Goal: Transaction & Acquisition: Obtain resource

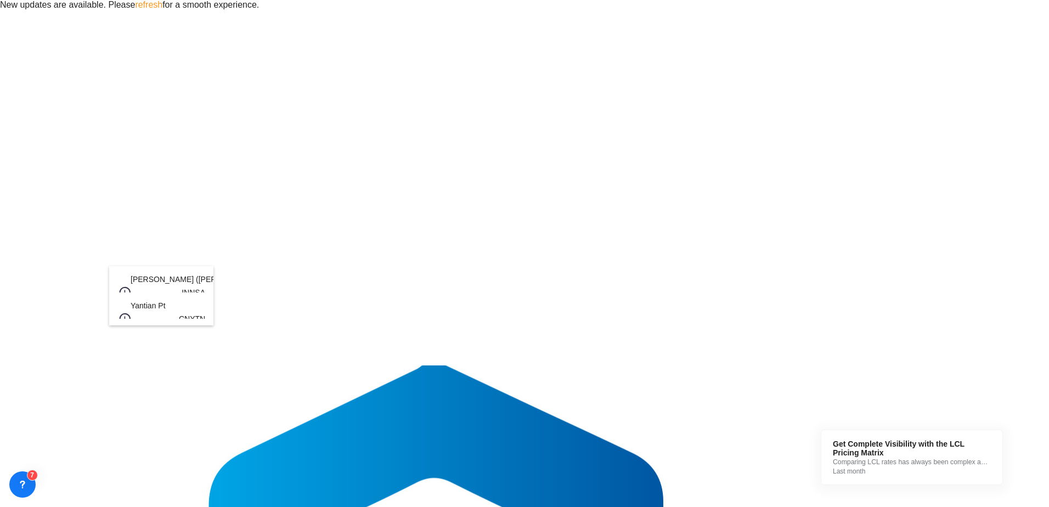
paste input "Haiphong"
type input "Haiphong"
click at [171, 285] on div "Haiphong Viet Nam VNHPH" at bounding box center [161, 292] width 88 height 53
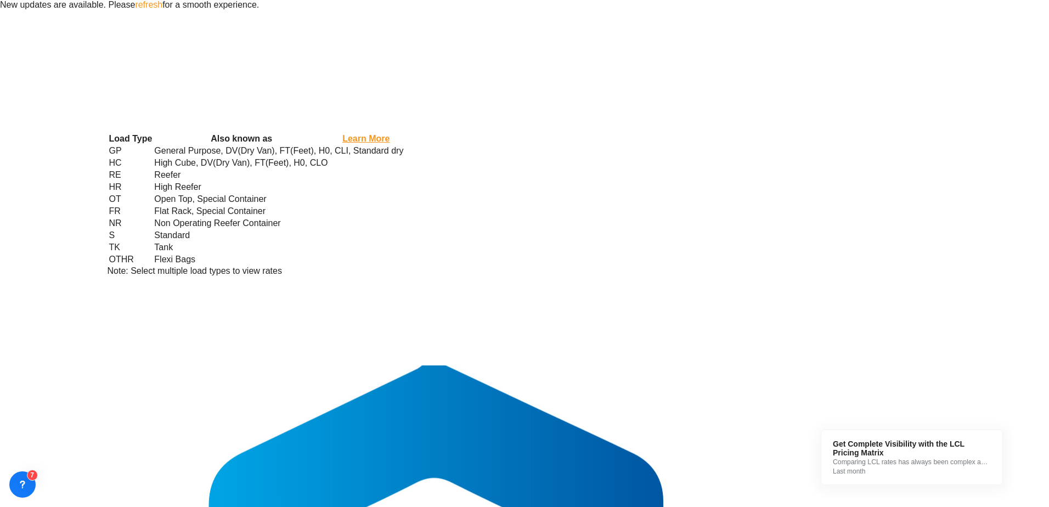
click at [932, 415] on div "Load Type Also known as Learn More GP General Purpose, DV(Dry Van), FT(Feet), H…" at bounding box center [524, 253] width 1049 height 507
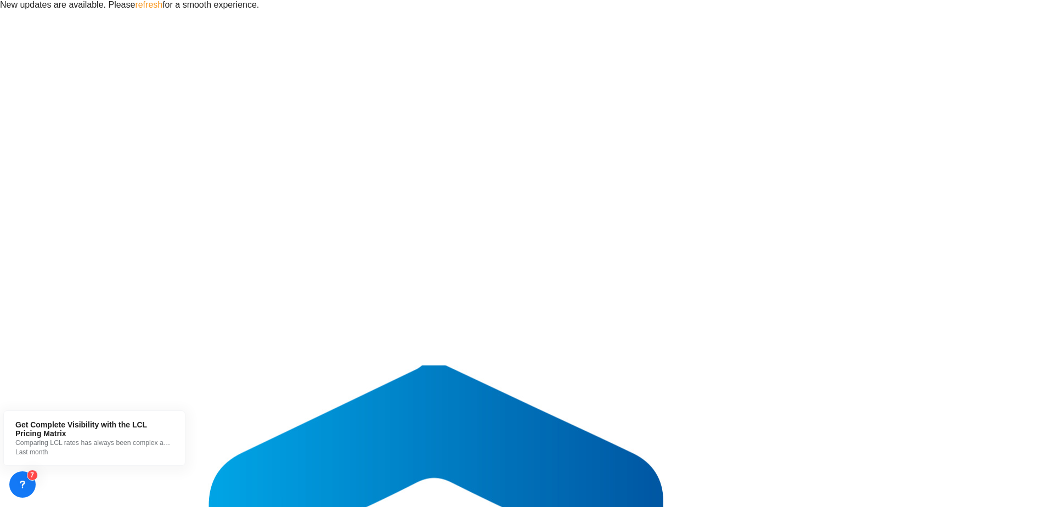
type input "VNHPH to GBLGP,GBSOU / [DATE]"
